Goal: Information Seeking & Learning: Check status

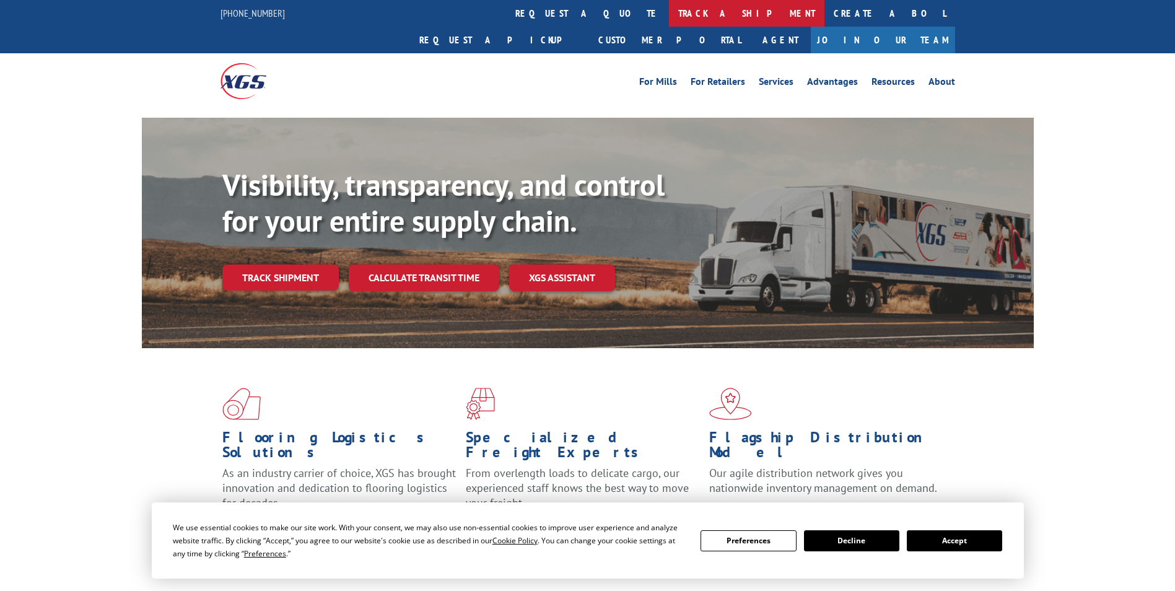
click at [669, 17] on link "track a shipment" at bounding box center [746, 13] width 155 height 27
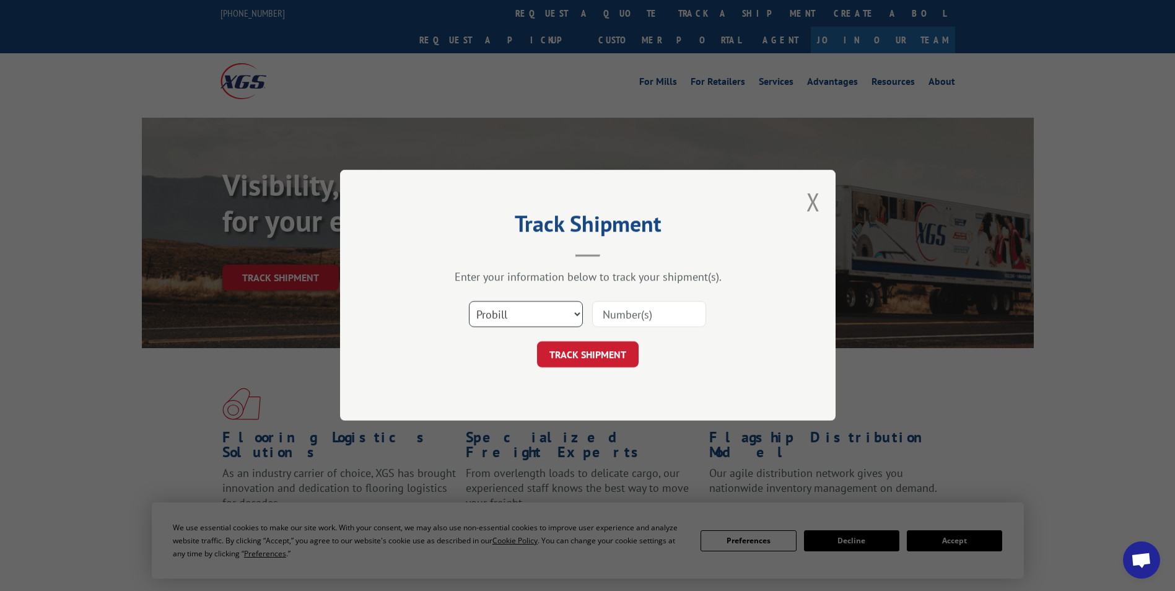
click at [526, 317] on select "Select category... Probill BOL PO" at bounding box center [526, 315] width 114 height 26
select select "bol"
click at [469, 302] on select "Select category... Probill BOL PO" at bounding box center [526, 315] width 114 height 26
click at [614, 312] on input at bounding box center [649, 315] width 114 height 26
paste input "5603945"
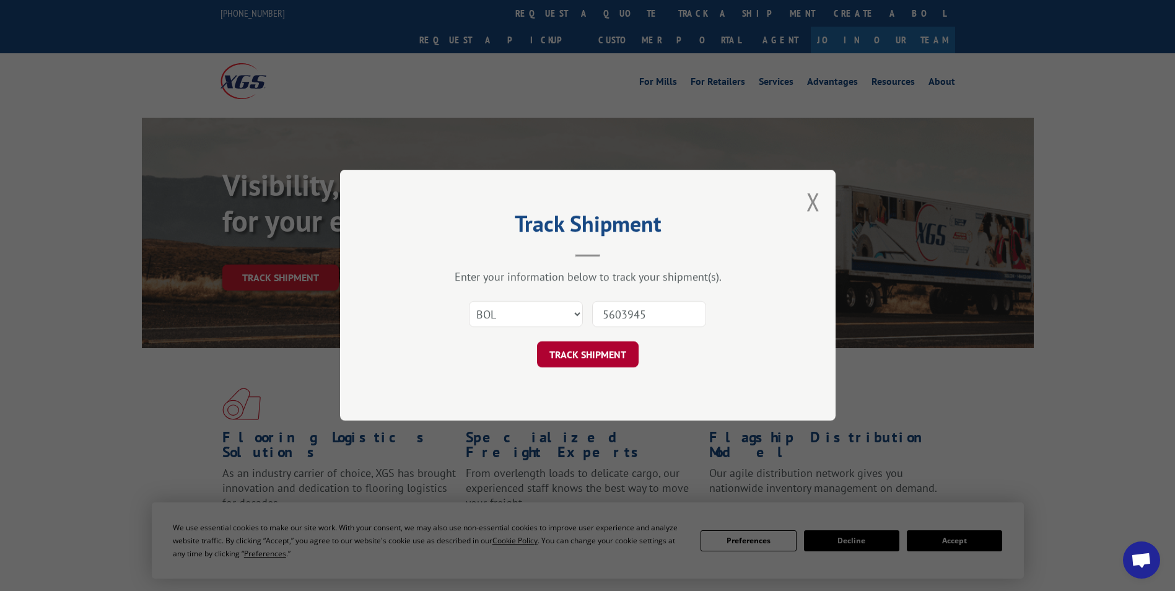
type input "5603945"
click at [569, 352] on button "TRACK SHIPMENT" at bounding box center [588, 355] width 102 height 26
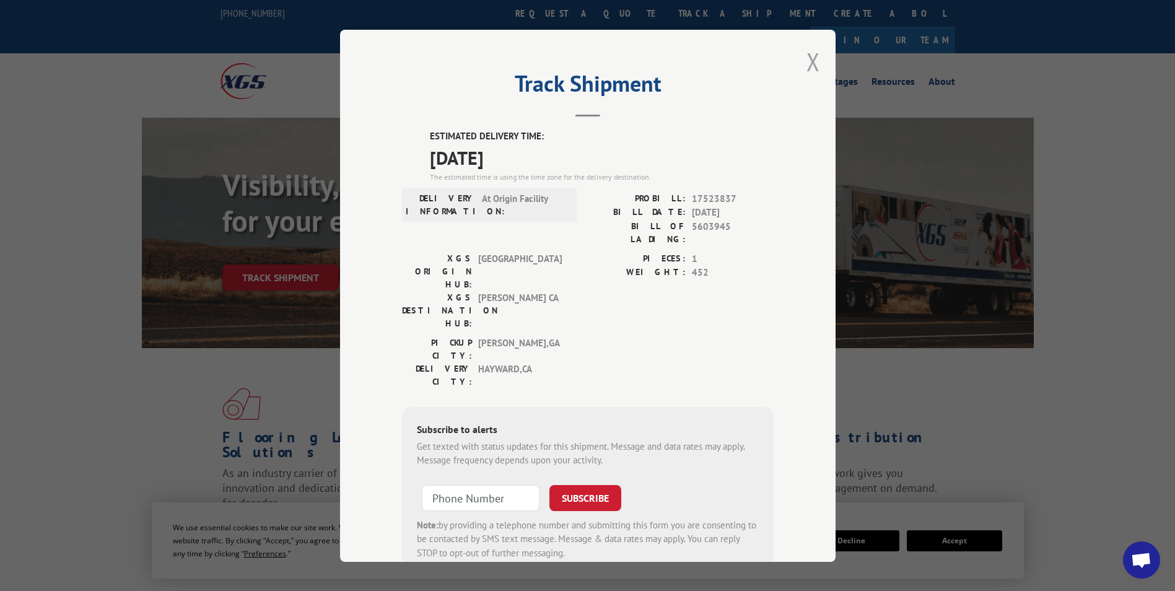
click at [808, 63] on button "Close modal" at bounding box center [813, 61] width 14 height 33
